Goal: Complete application form

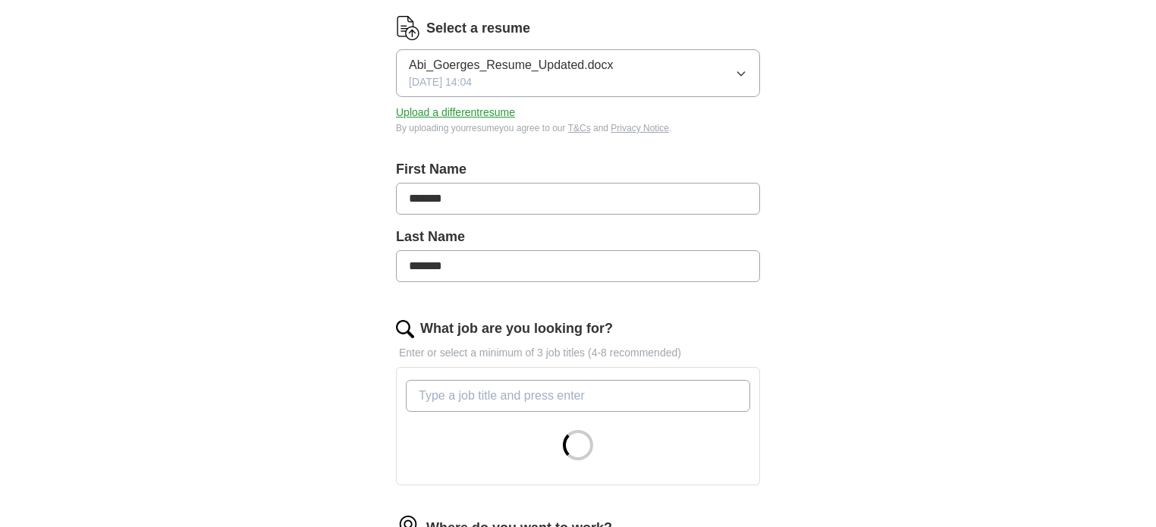
scroll to position [249, 0]
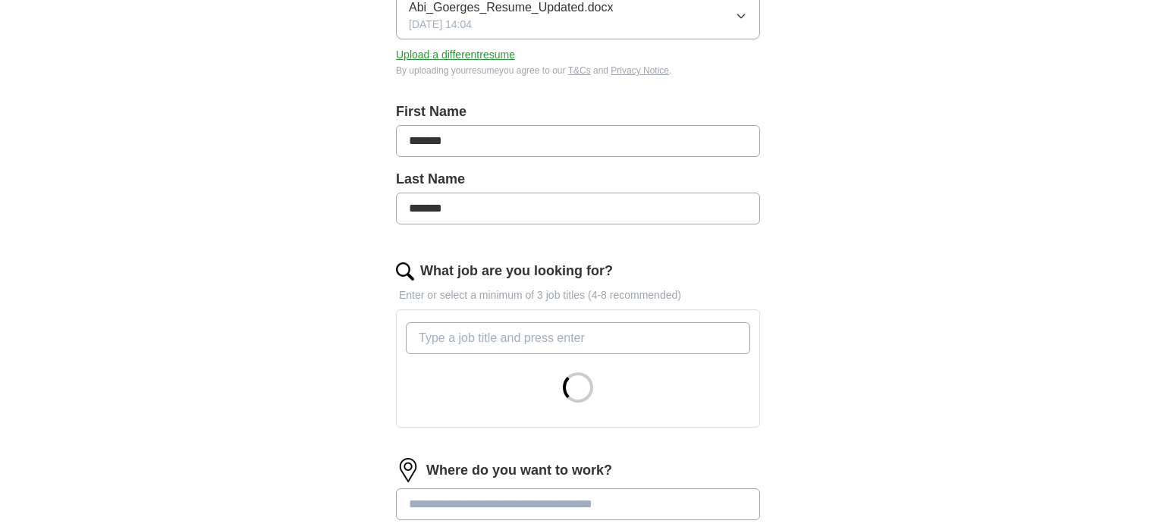
click at [493, 343] on input "What job are you looking for?" at bounding box center [578, 338] width 344 height 32
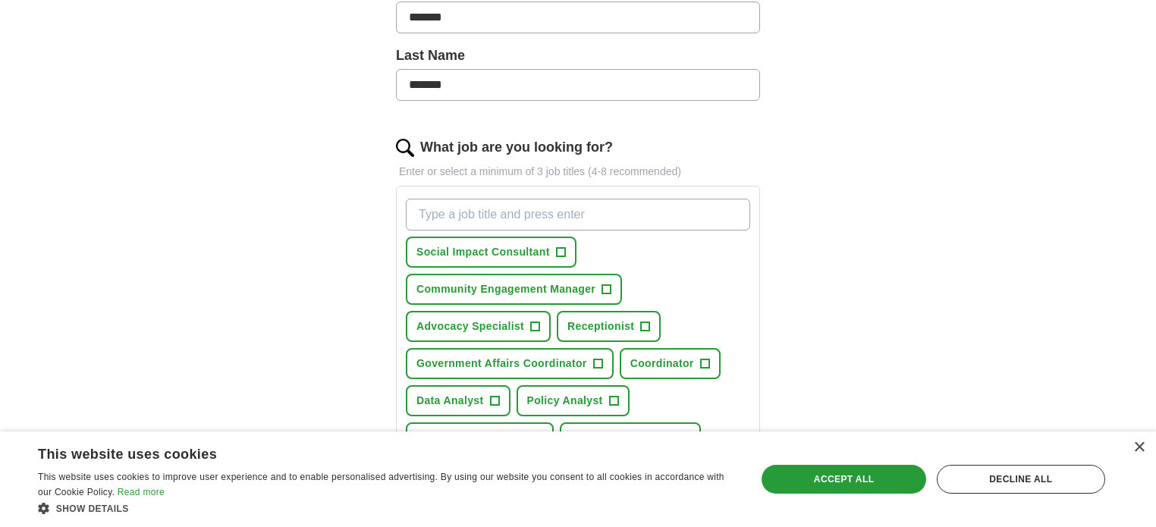
scroll to position [378, 0]
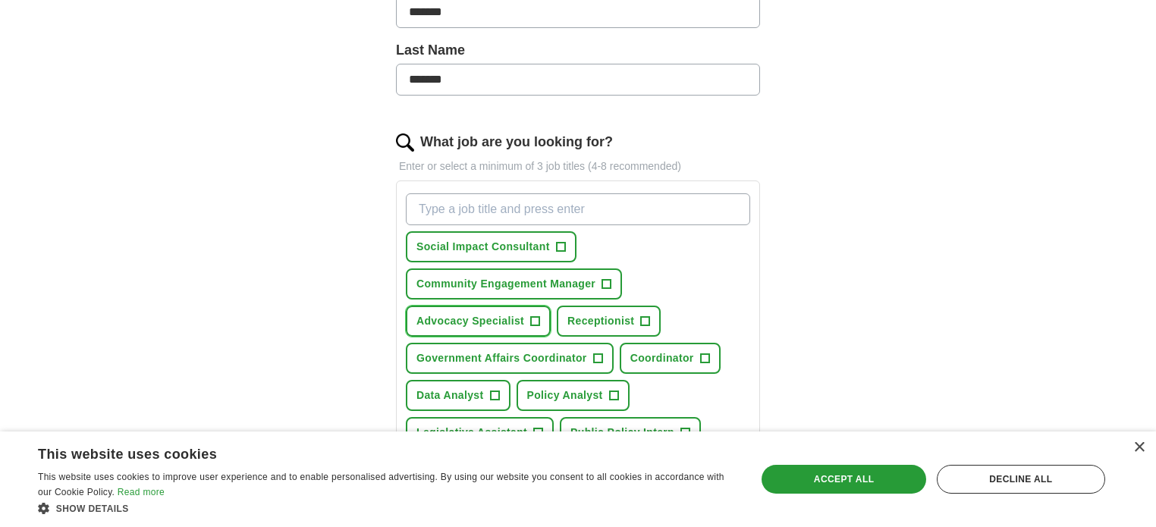
click at [500, 322] on span "Advocacy Specialist" at bounding box center [470, 321] width 108 height 16
click at [612, 318] on span "Receptionist" at bounding box center [600, 321] width 67 height 16
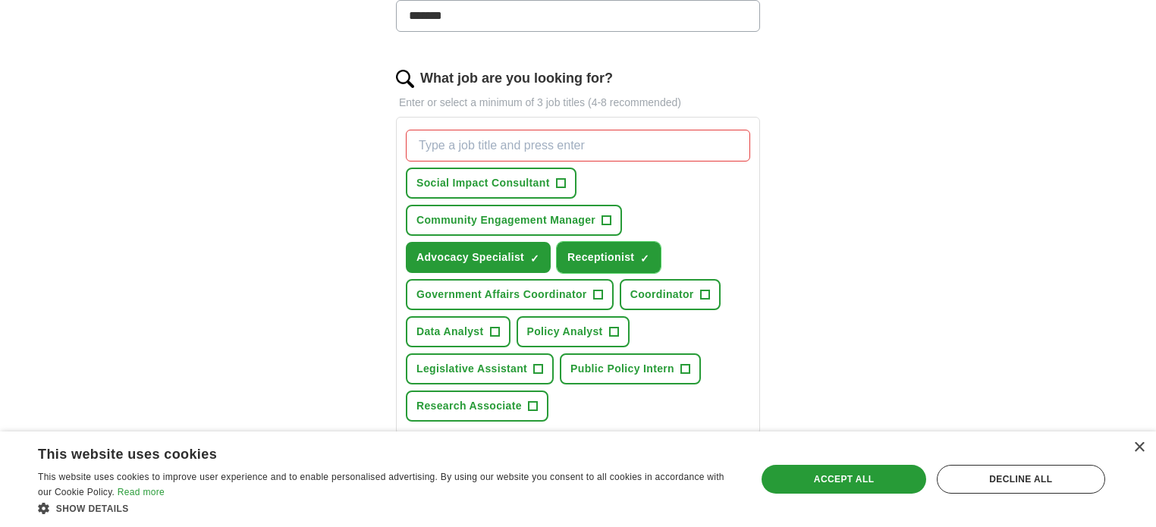
scroll to position [443, 0]
click at [443, 331] on span "Data Analyst" at bounding box center [450, 330] width 68 height 16
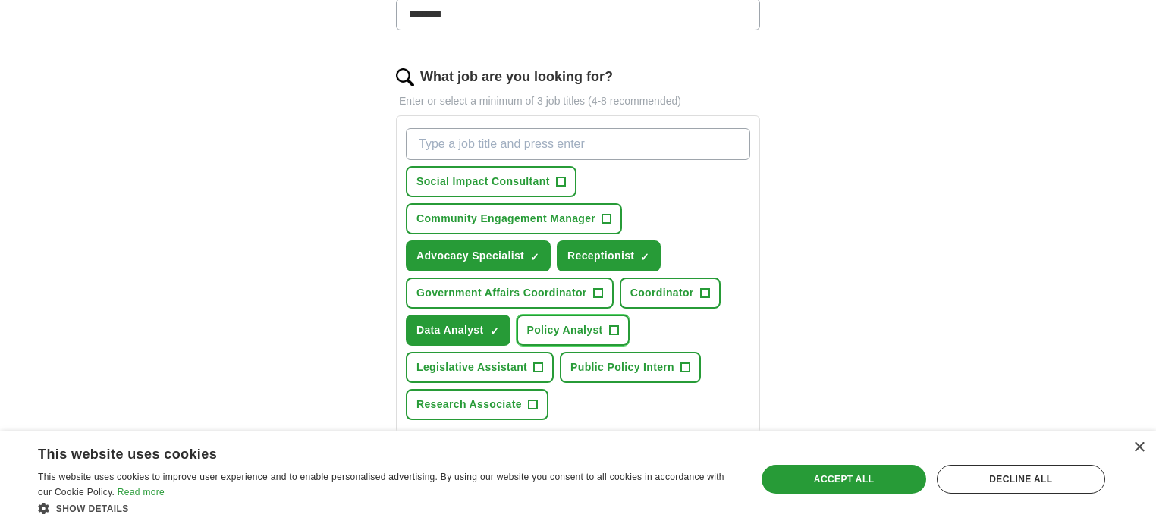
click at [575, 328] on span "Policy Analyst" at bounding box center [565, 330] width 76 height 16
click at [609, 370] on span "Public Policy Intern" at bounding box center [622, 368] width 104 height 16
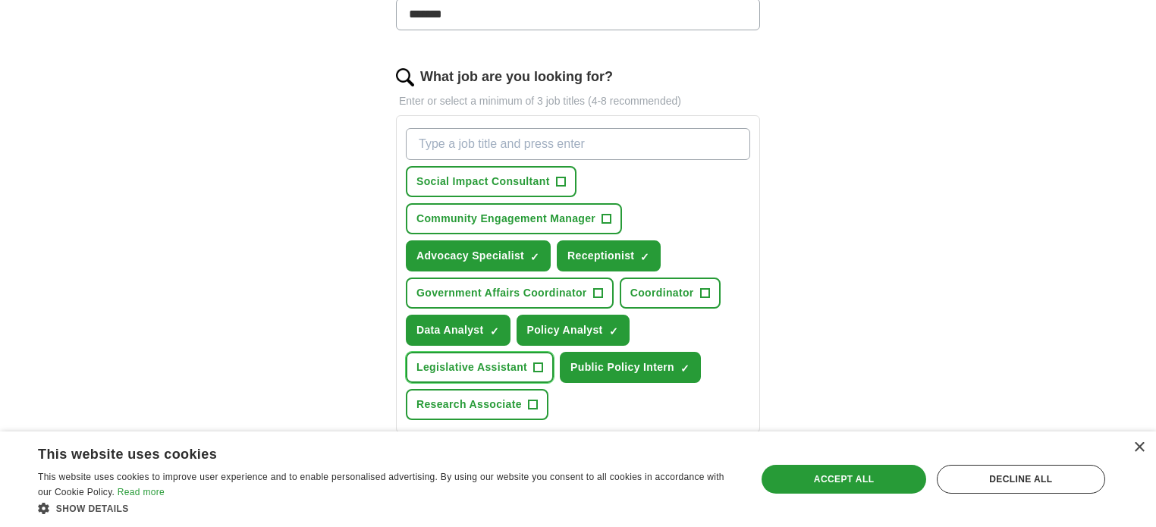
click at [497, 362] on span "Legislative Assistant" at bounding box center [471, 368] width 111 height 16
click at [533, 296] on span "Government Affairs Coordinator" at bounding box center [501, 293] width 171 height 16
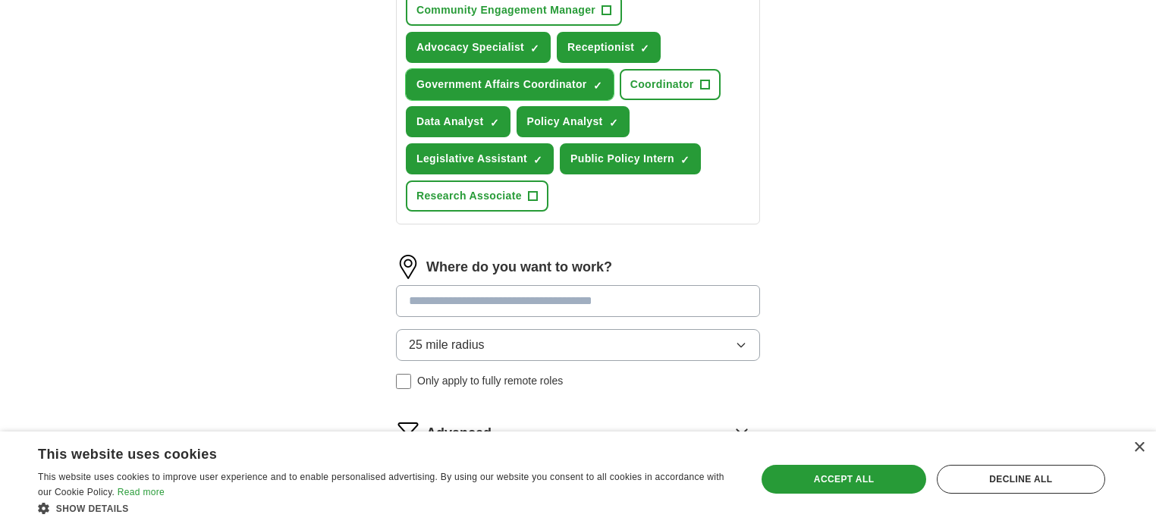
scroll to position [659, 0]
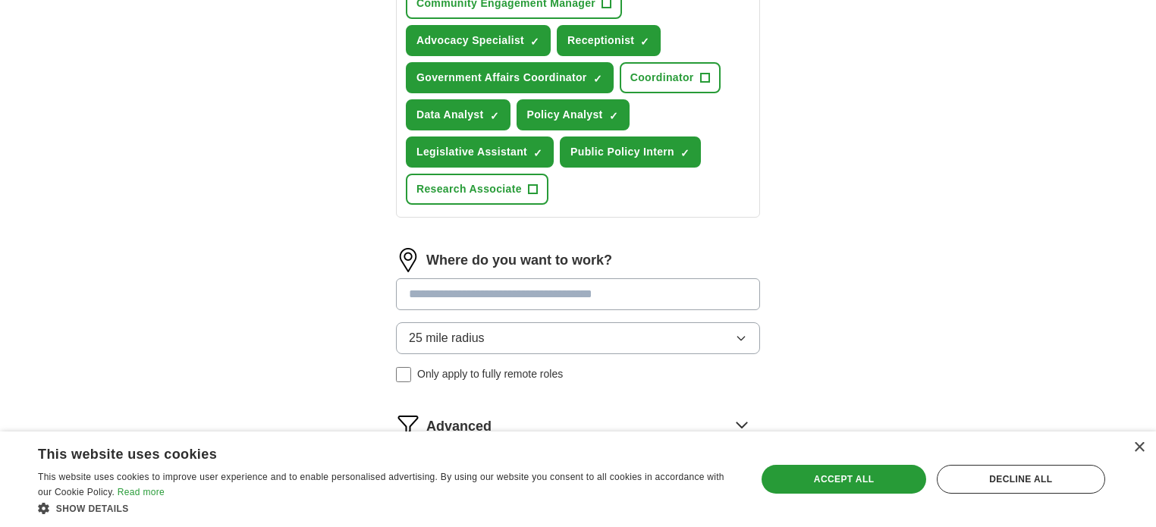
click at [534, 282] on input at bounding box center [578, 294] width 364 height 32
type input "***"
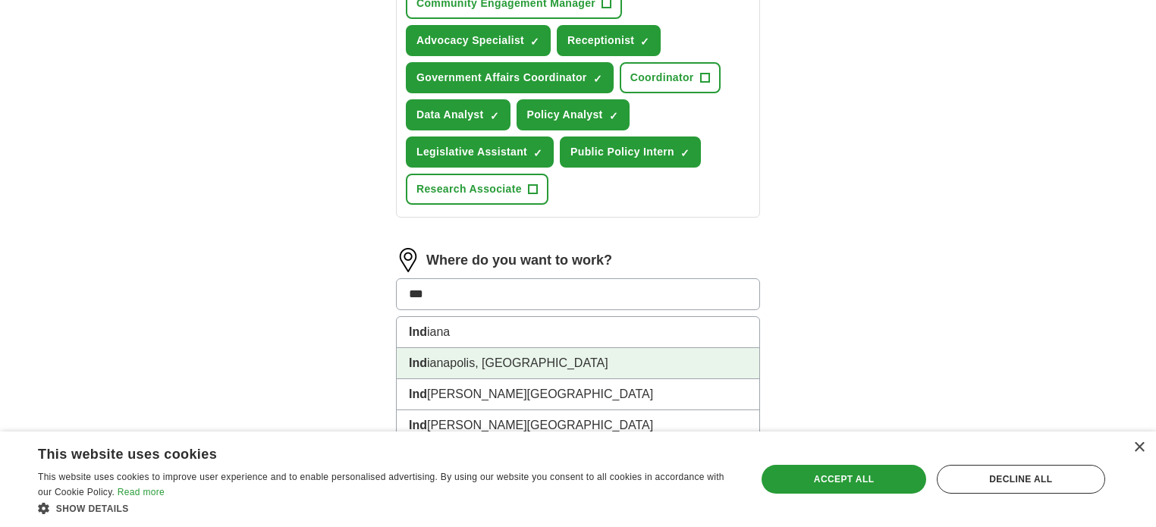
click at [501, 365] on li "Ind ianapolis, [GEOGRAPHIC_DATA]" at bounding box center [578, 363] width 363 height 31
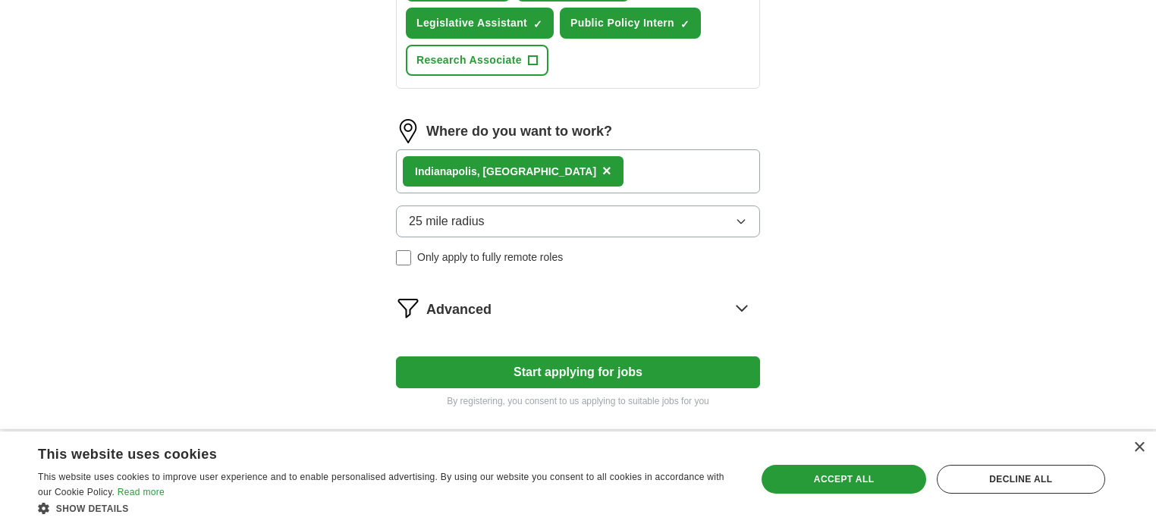
scroll to position [789, 0]
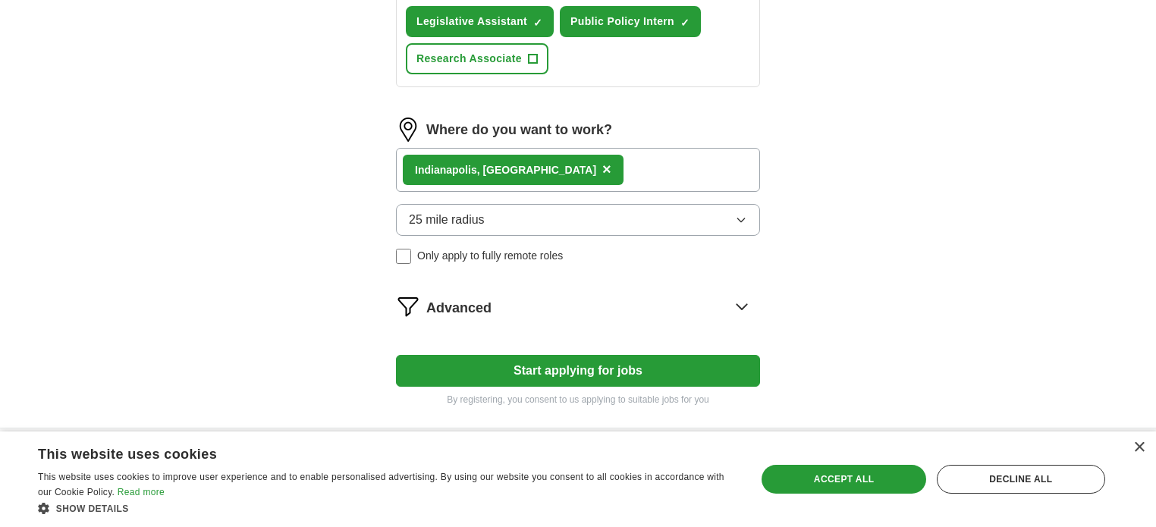
click at [534, 303] on div "Advanced" at bounding box center [593, 306] width 334 height 24
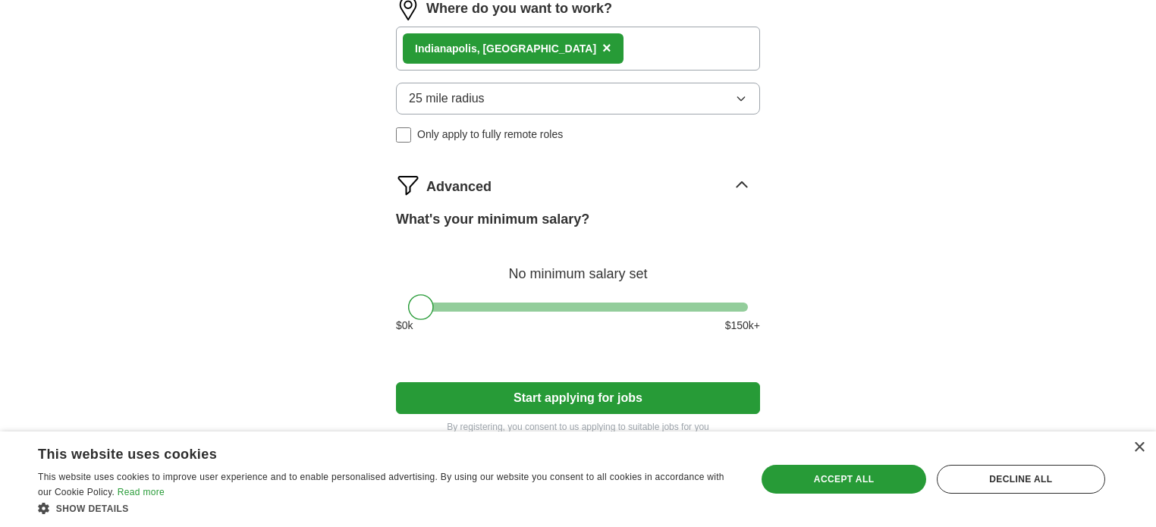
scroll to position [913, 0]
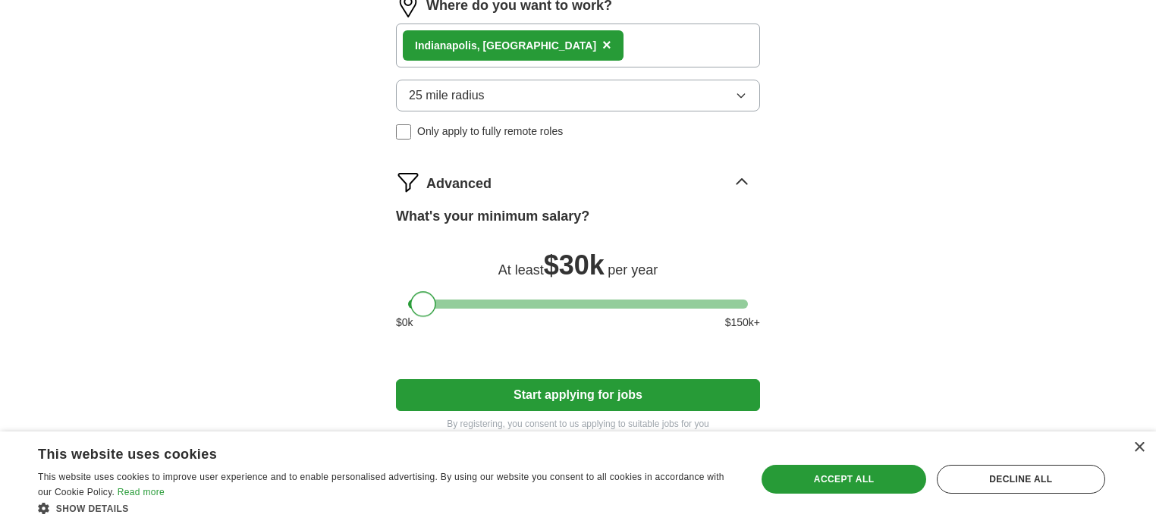
drag, startPoint x: 425, startPoint y: 291, endPoint x: 428, endPoint y: 310, distance: 20.0
click at [428, 310] on div "What's your minimum salary? At least $ 30k per year $ 0 k $ 150 k+" at bounding box center [578, 274] width 364 height 137
click at [570, 402] on button "Start applying for jobs" at bounding box center [578, 395] width 364 height 32
select select "**"
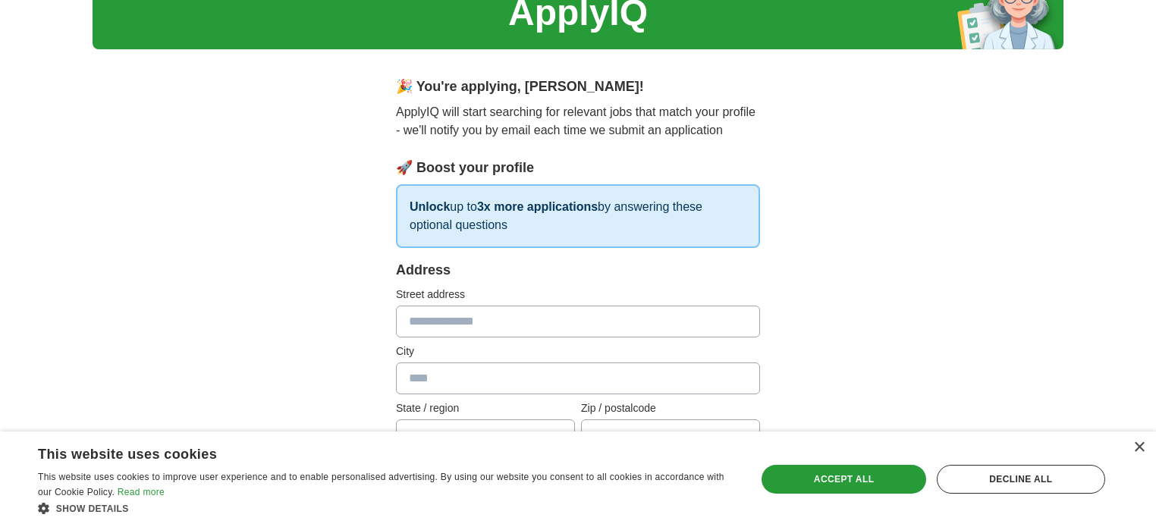
scroll to position [77, 0]
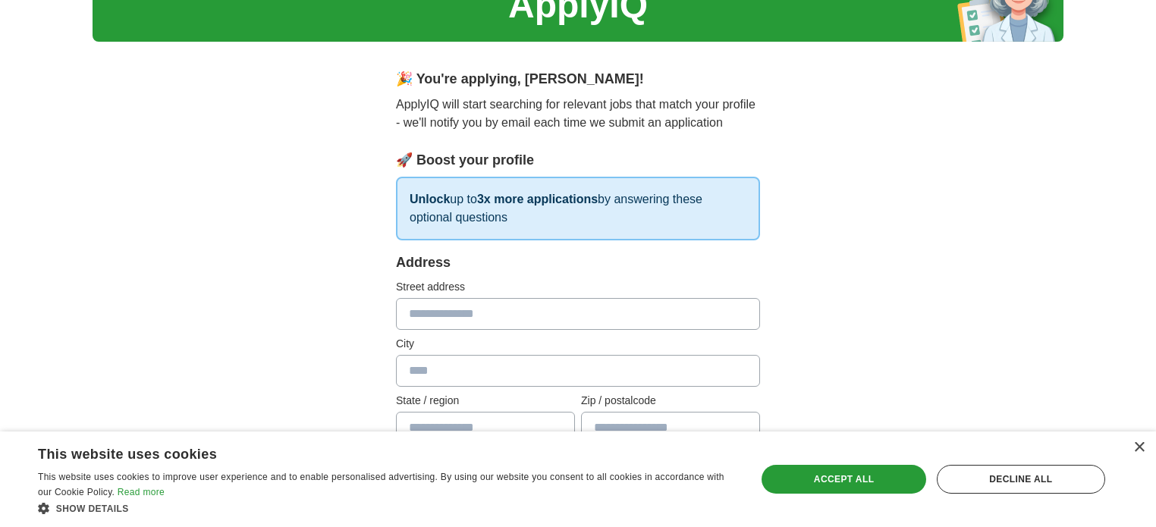
click at [562, 317] on input "text" at bounding box center [578, 314] width 364 height 32
type input "**********"
type input "**"
type input "*****"
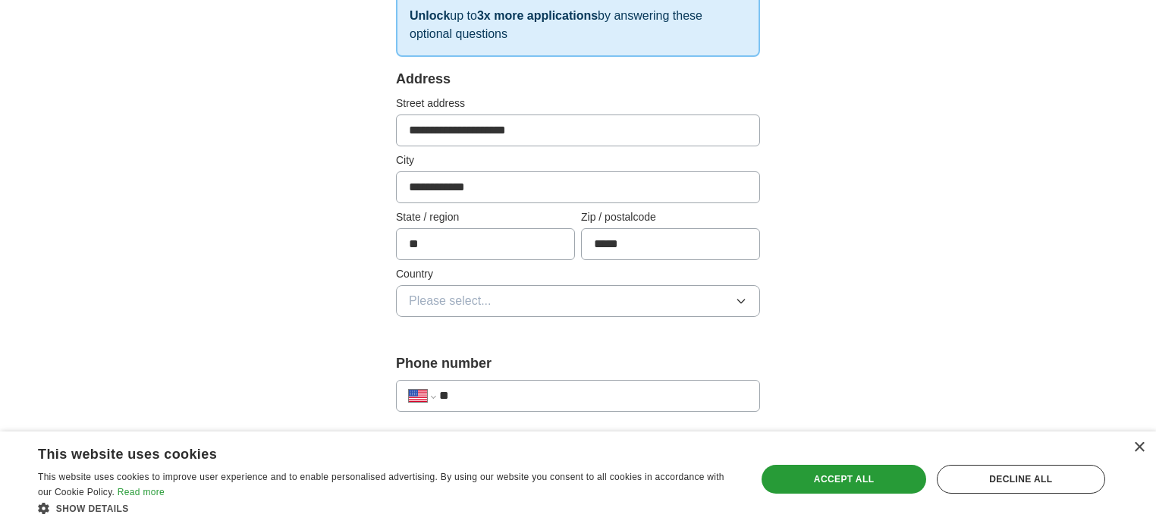
scroll to position [264, 0]
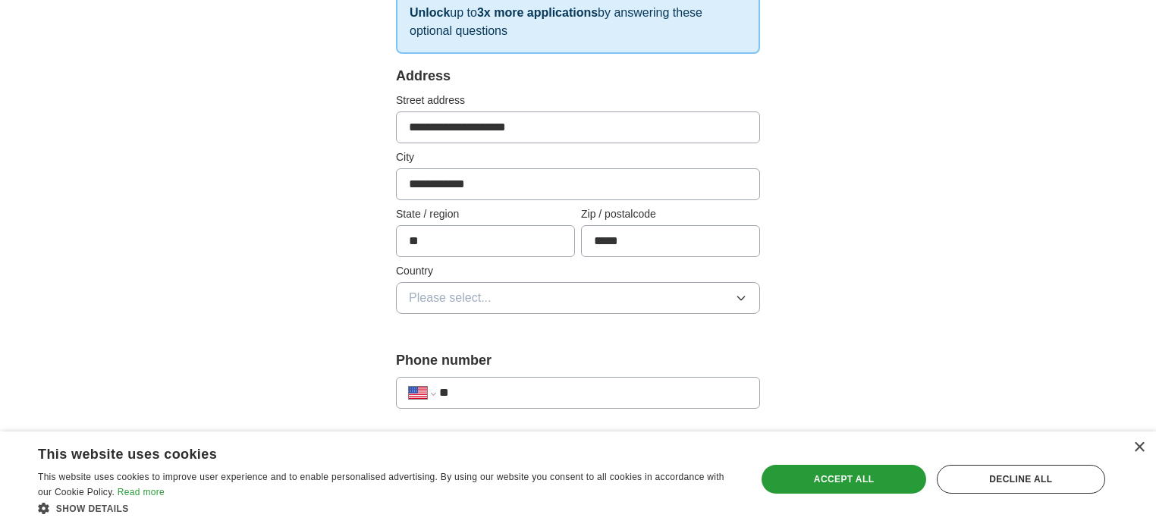
click at [545, 301] on button "Please select..." at bounding box center [578, 298] width 364 height 32
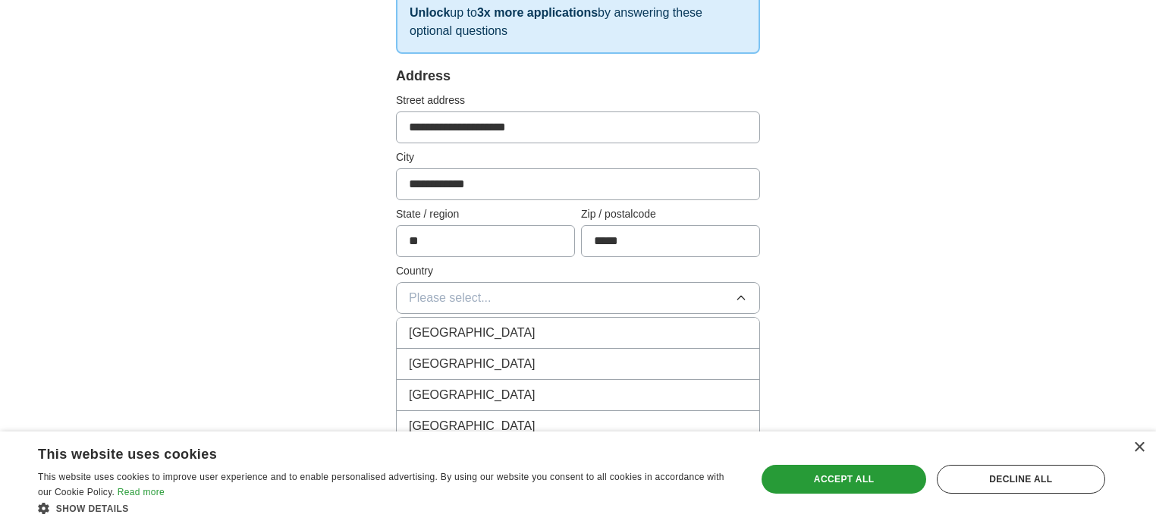
click at [512, 358] on div "[GEOGRAPHIC_DATA]" at bounding box center [578, 364] width 338 height 18
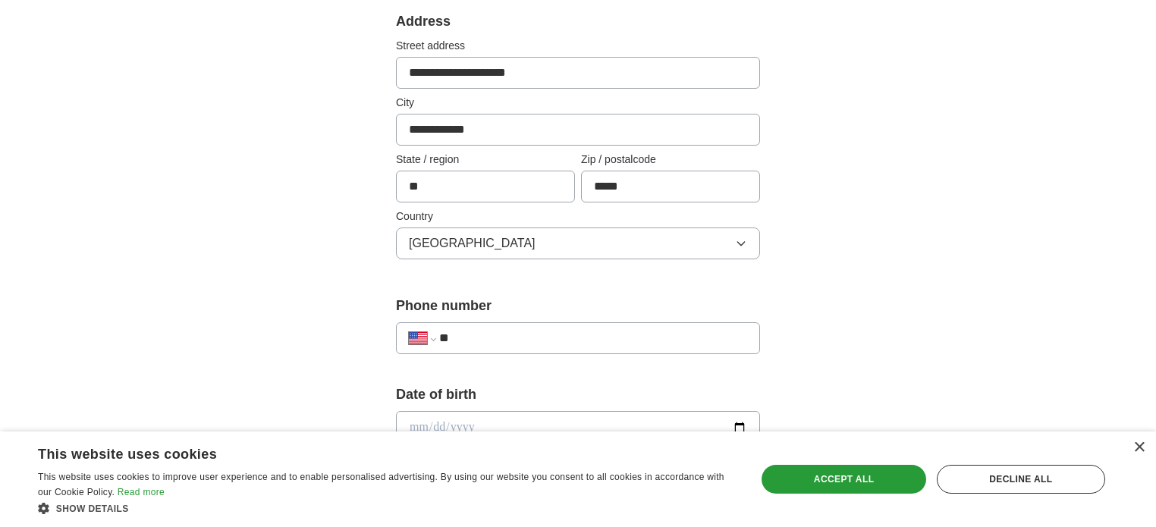
scroll to position [320, 0]
click at [520, 333] on input "**" at bounding box center [593, 337] width 308 height 18
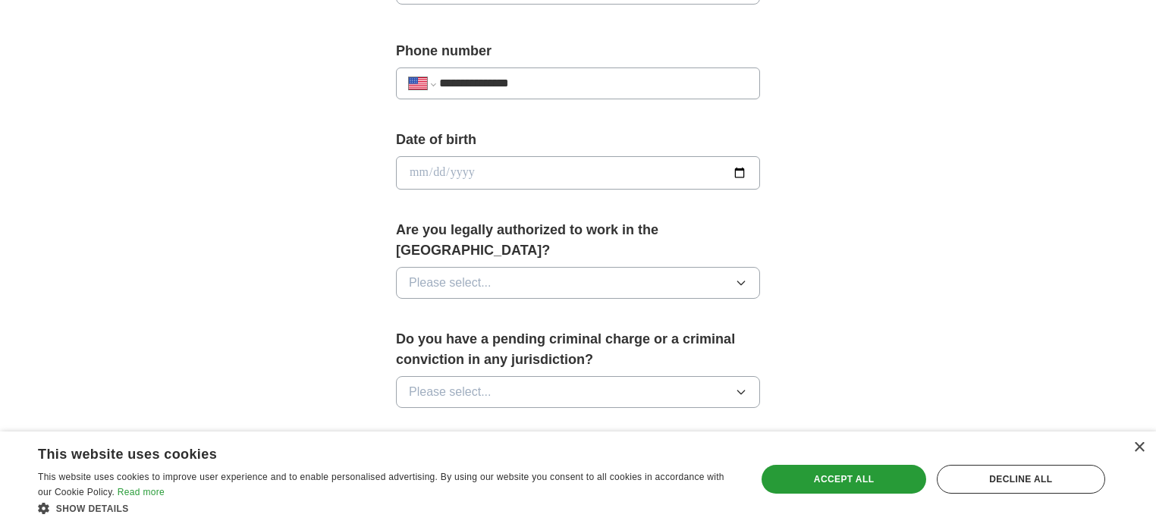
scroll to position [582, 0]
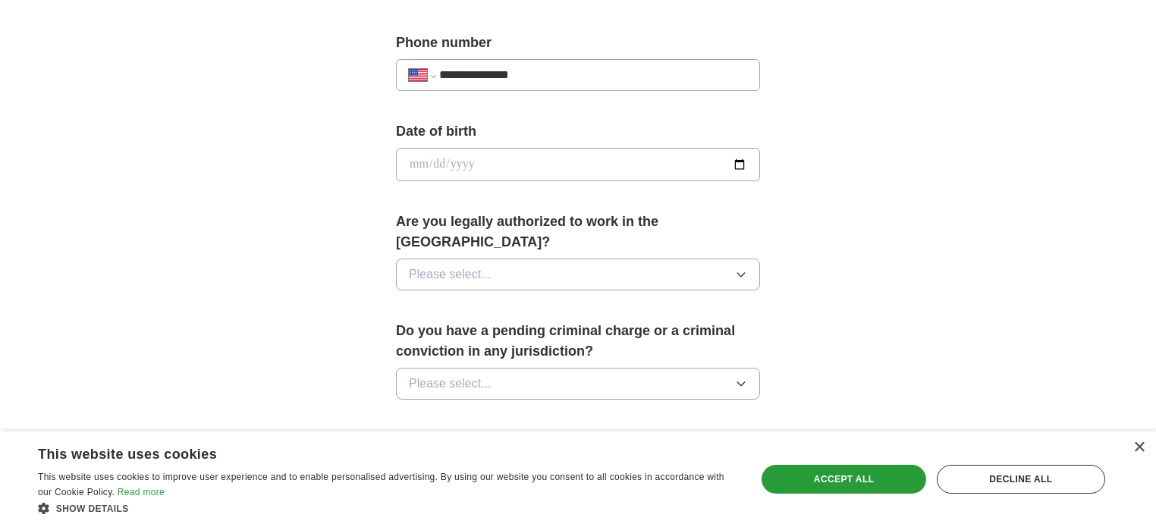
type input "**********"
click at [623, 165] on input "date" at bounding box center [578, 164] width 364 height 33
type input "**********"
click at [677, 259] on button "Please select..." at bounding box center [578, 275] width 364 height 32
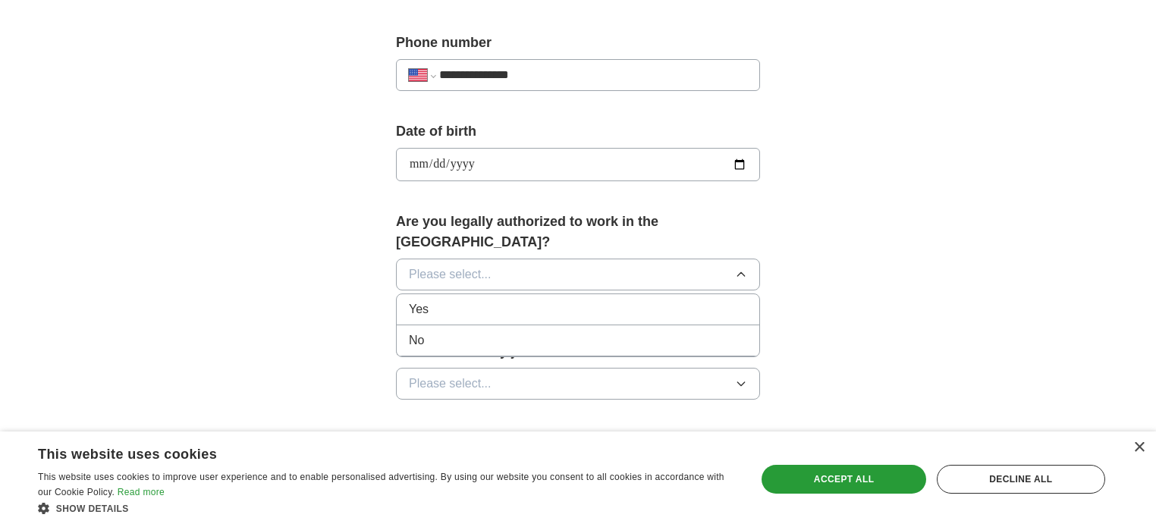
click at [665, 300] on div "Yes" at bounding box center [578, 309] width 338 height 18
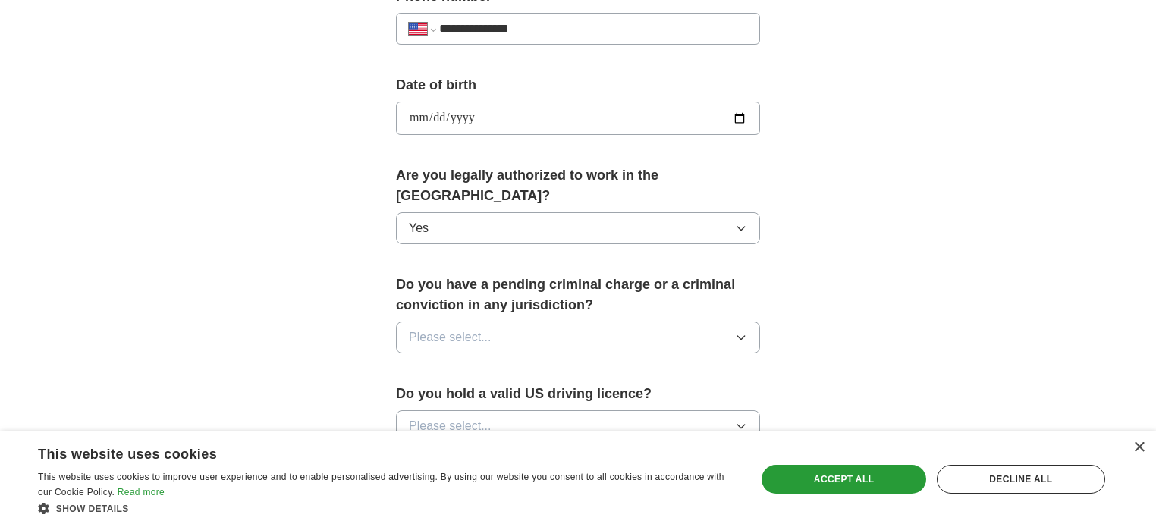
scroll to position [631, 0]
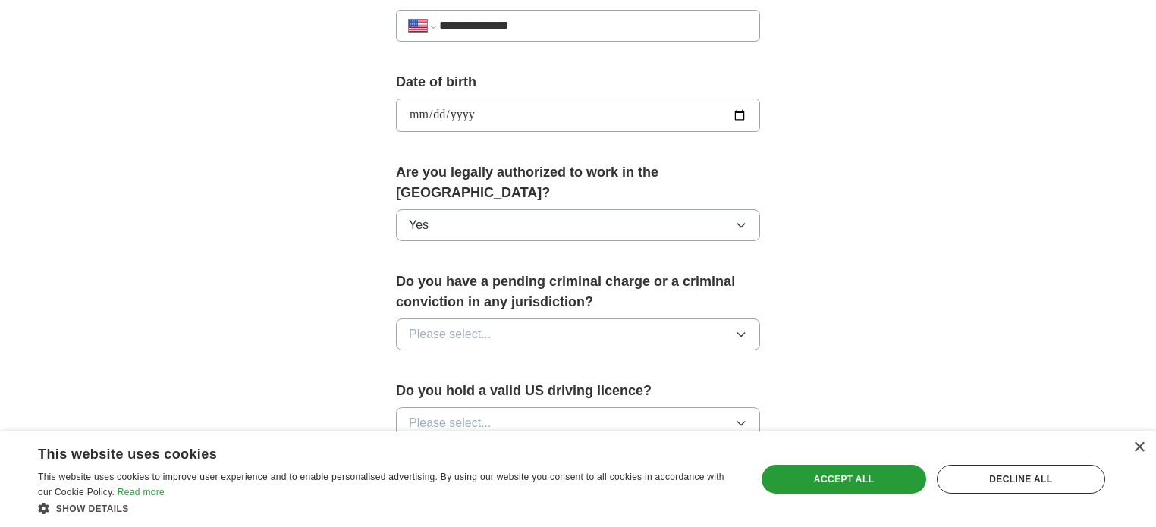
click at [665, 319] on button "Please select..." at bounding box center [578, 335] width 364 height 32
click at [622, 391] on div "No" at bounding box center [578, 400] width 338 height 18
click at [625, 407] on button "Please select..." at bounding box center [578, 423] width 364 height 32
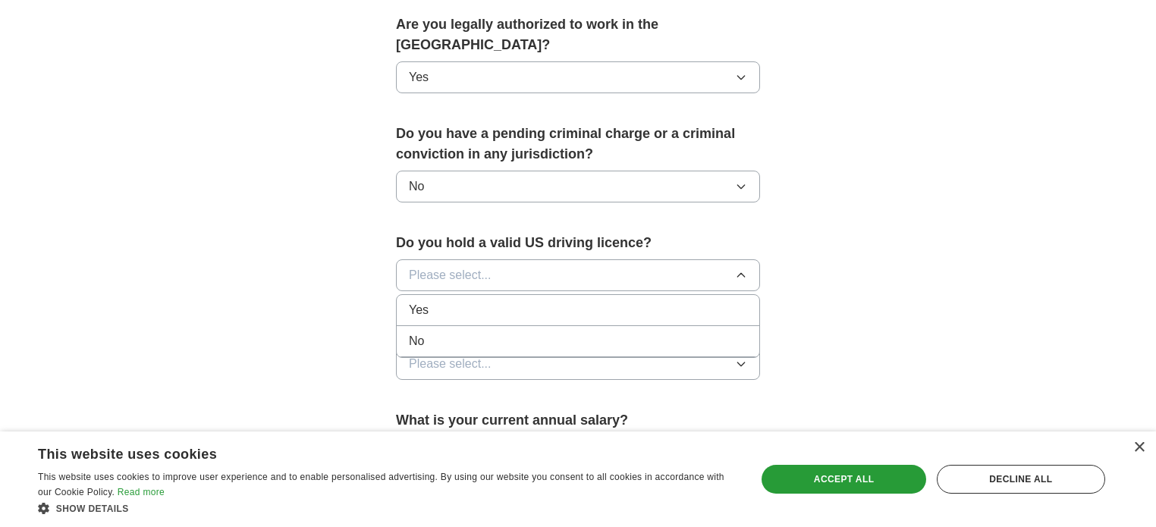
scroll to position [781, 0]
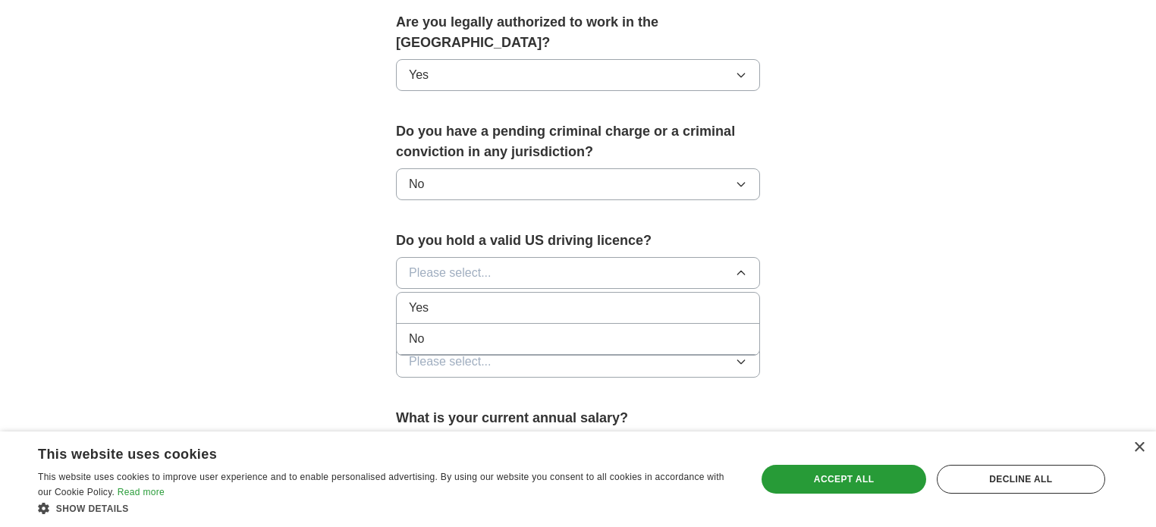
click at [641, 330] on div "No" at bounding box center [578, 339] width 338 height 18
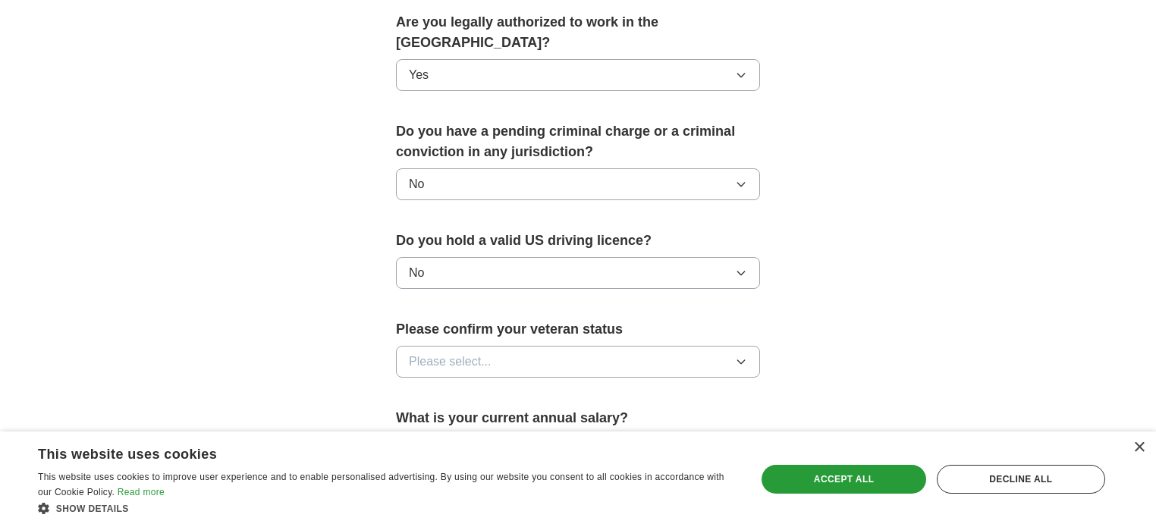
click at [641, 346] on button "Please select..." at bounding box center [578, 362] width 364 height 32
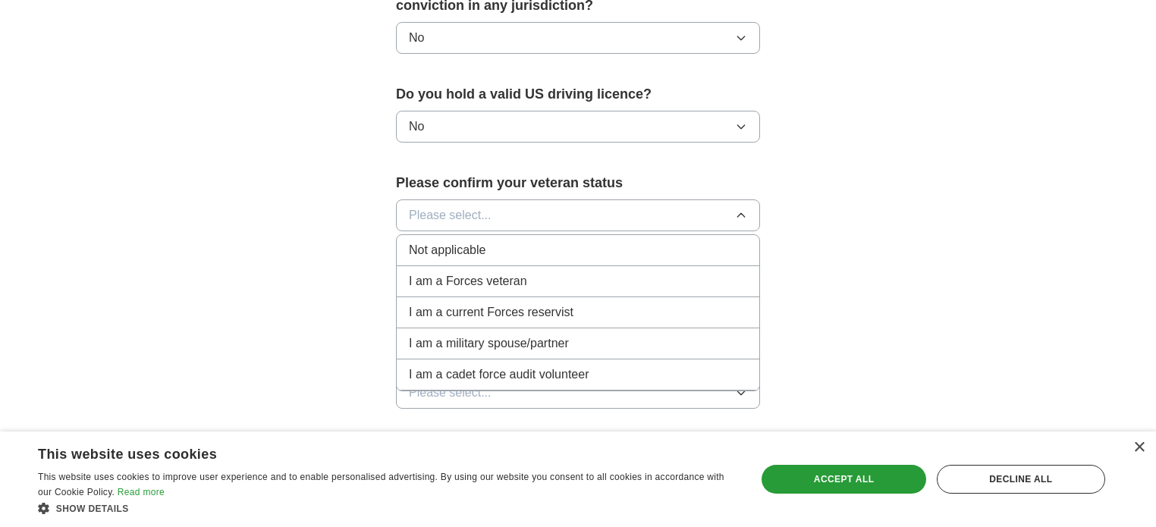
scroll to position [935, 0]
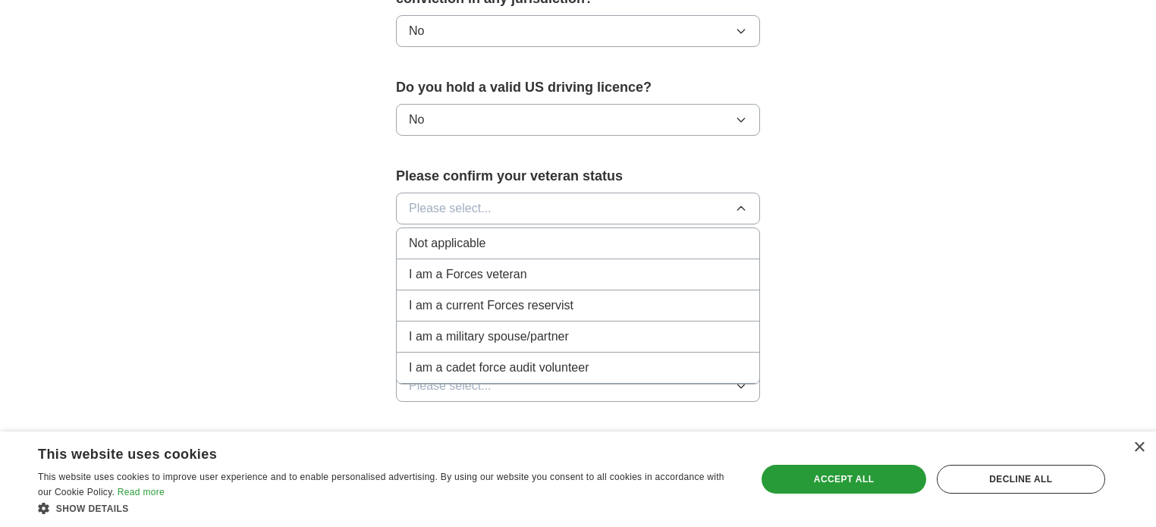
click at [624, 228] on li "Not applicable" at bounding box center [578, 243] width 363 height 31
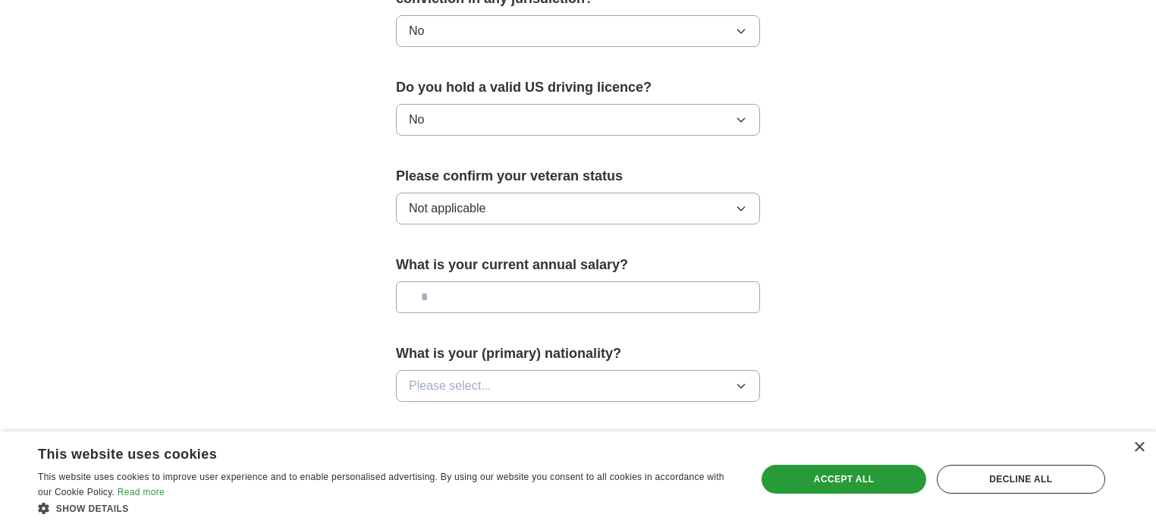
click at [620, 281] on input "text" at bounding box center [578, 297] width 364 height 32
click at [612, 370] on button "Please select..." at bounding box center [578, 386] width 364 height 32
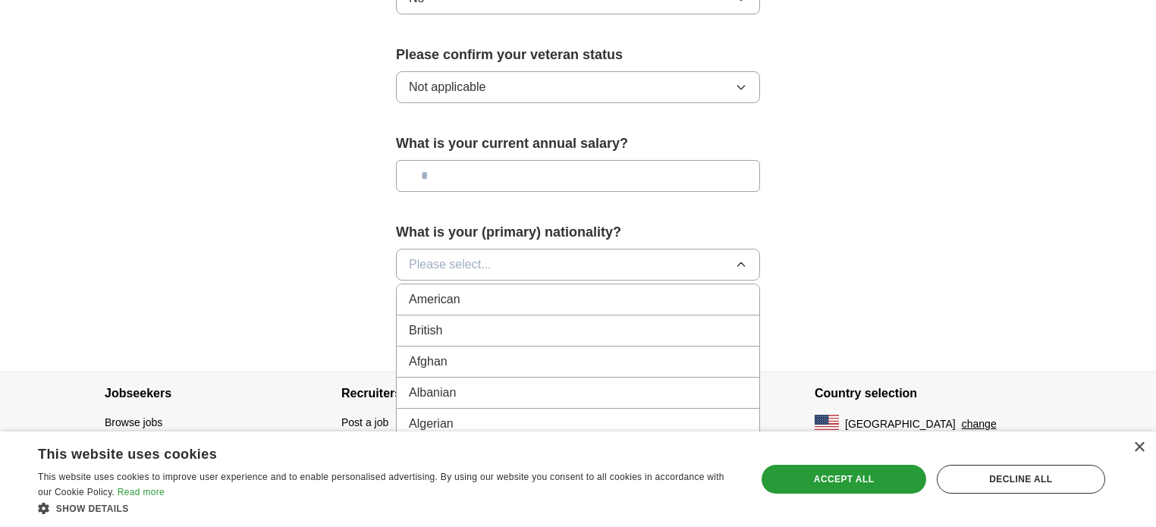
scroll to position [11, 0]
click at [640, 279] on div "American" at bounding box center [578, 288] width 338 height 18
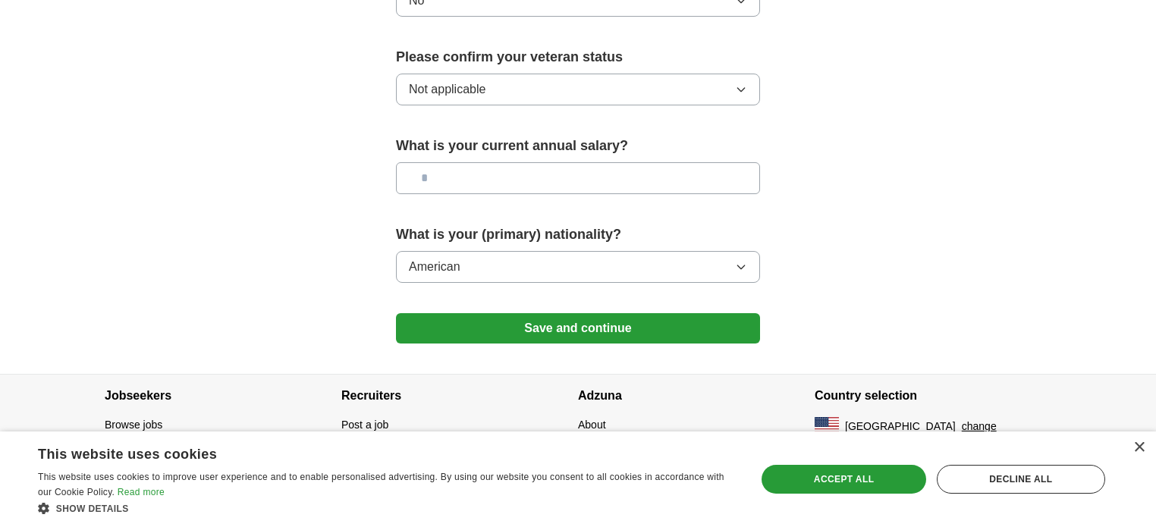
scroll to position [1029, 0]
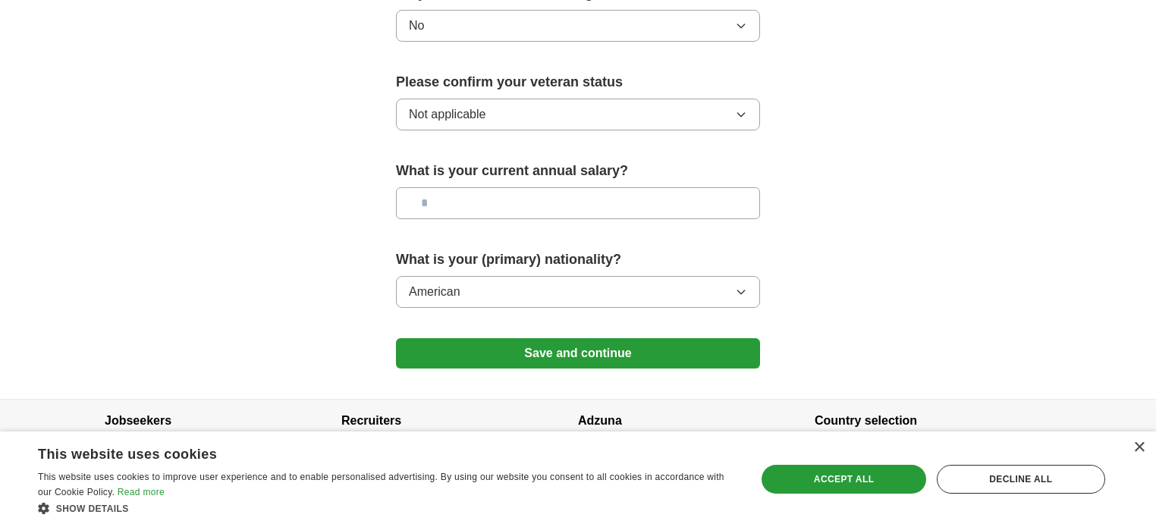
click at [611, 338] on button "Save and continue" at bounding box center [578, 353] width 364 height 30
